Goal: Check status: Check status

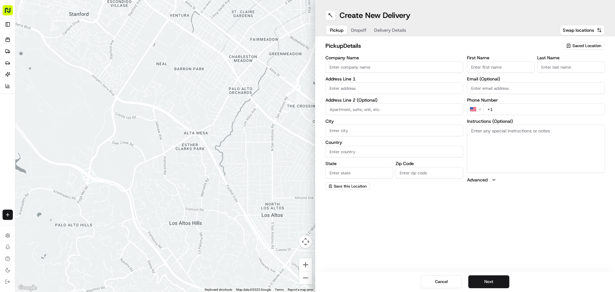
click at [6, 11] on rect "button" at bounding box center [8, 10] width 10 height 10
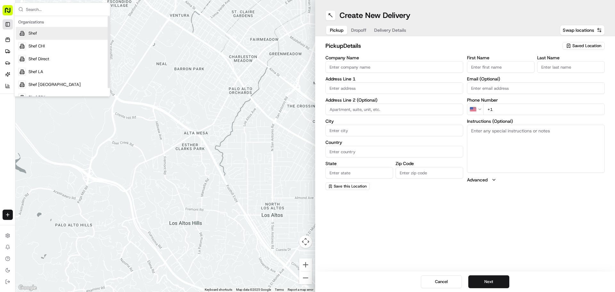
click at [10, 22] on button "Toggle Sidebar" at bounding box center [8, 24] width 10 height 10
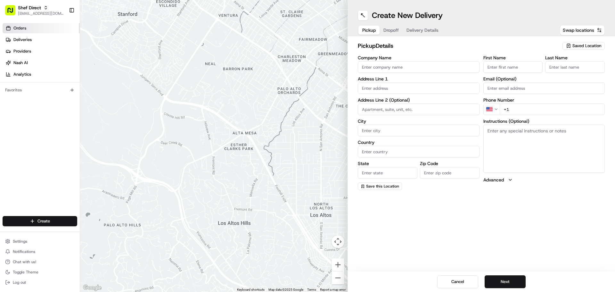
click at [23, 30] on span "Orders" at bounding box center [19, 28] width 13 height 6
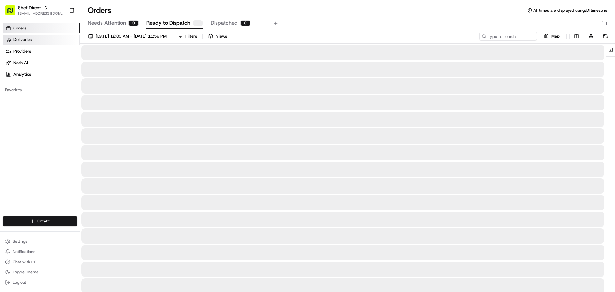
drag, startPoint x: 29, startPoint y: 40, endPoint x: 59, endPoint y: 39, distance: 30.1
click at [29, 40] on span "Deliveries" at bounding box center [22, 40] width 18 height 6
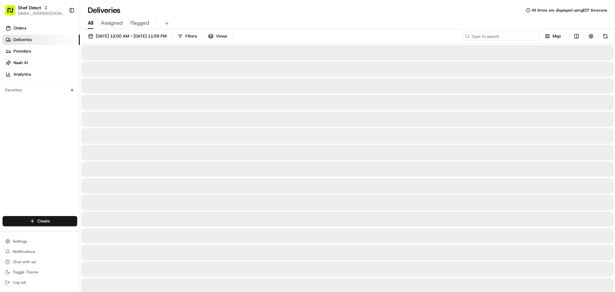
click at [503, 37] on input at bounding box center [501, 36] width 77 height 9
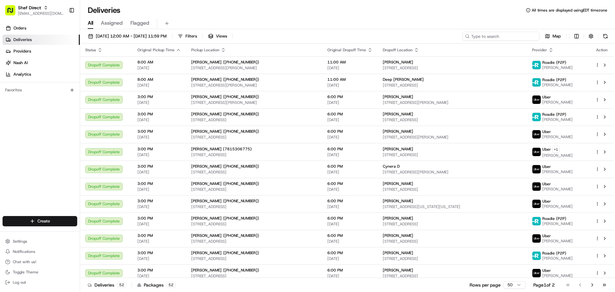
paste input "UDqNnbhyWVe"
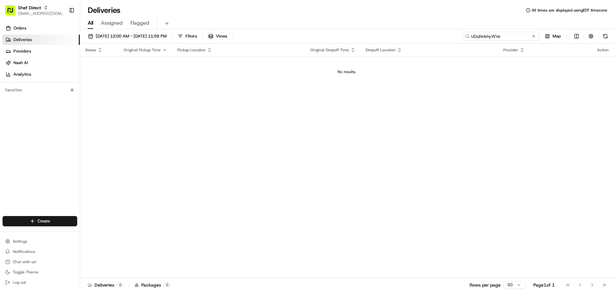
click at [505, 33] on input "UDqNnbhyWVe" at bounding box center [501, 36] width 77 height 9
type input "UDqNnbhyWVe"
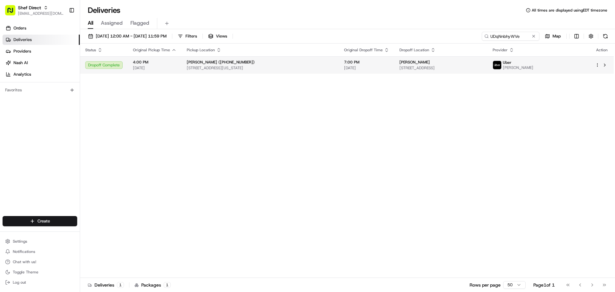
click at [296, 71] on td "Sweta Kishore (+17017291713) 2004 Oklahoma Ave, Plano, TX 75074, USA" at bounding box center [260, 64] width 157 height 17
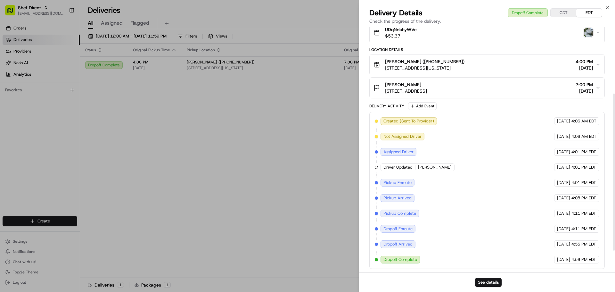
scroll to position [138, 0]
click at [496, 285] on button "See details" at bounding box center [488, 282] width 27 height 9
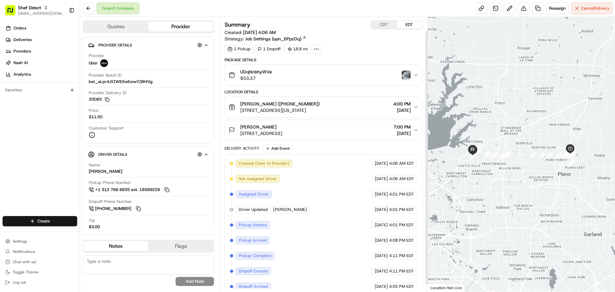
scroll to position [23, 0]
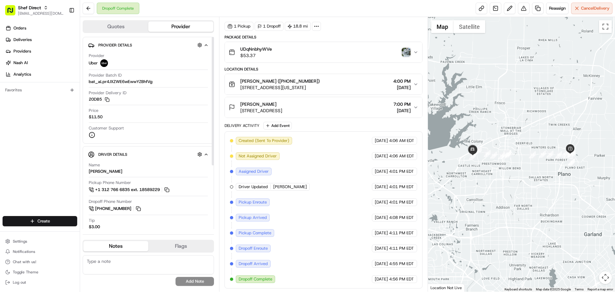
click at [123, 29] on button "Quotes" at bounding box center [115, 26] width 65 height 10
click at [177, 29] on button "Provider" at bounding box center [180, 26] width 65 height 10
